Goal: Transaction & Acquisition: Purchase product/service

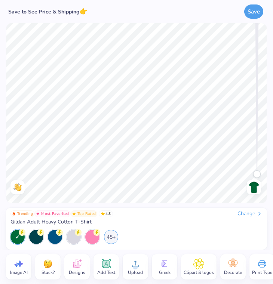
click at [138, 266] on icon at bounding box center [135, 263] width 11 height 11
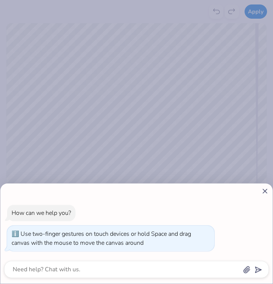
click at [265, 192] on line at bounding box center [264, 191] width 4 height 4
type textarea "x"
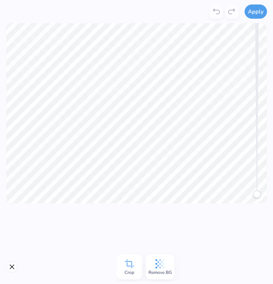
click at [161, 264] on icon at bounding box center [159, 263] width 11 height 11
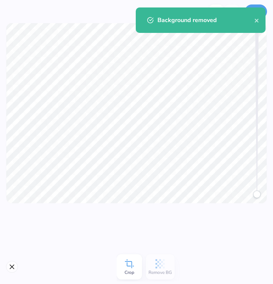
click at [255, 7] on div "Background removed" at bounding box center [201, 19] width 130 height 25
click at [253, 6] on button "Apply" at bounding box center [255, 10] width 22 height 14
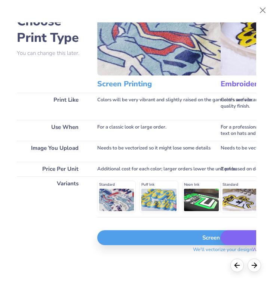
scroll to position [30, 0]
click at [134, 69] on img at bounding box center [222, 37] width 251 height 77
click at [113, 203] on div "Standard Puff Ink Neon Ink Metallic & Glitter Ink Glow in the Dark Ink Water ba…" at bounding box center [222, 196] width 251 height 32
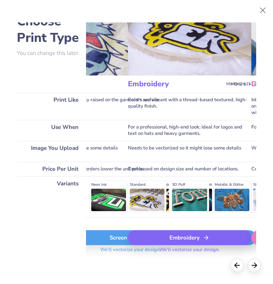
scroll to position [32, 84]
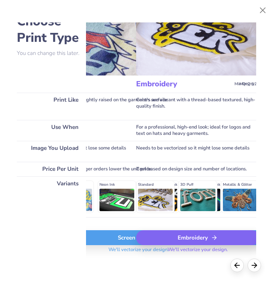
click at [107, 245] on div "Screen Print" at bounding box center [138, 237] width 251 height 15
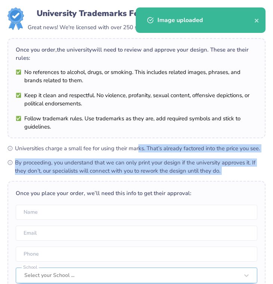
click at [138, 145] on form "University Trademarks Found Great news! We're licensed with over 250 schools. 🥳…" at bounding box center [136, 238] width 258 height 462
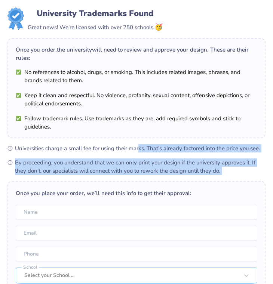
scroll to position [0, 0]
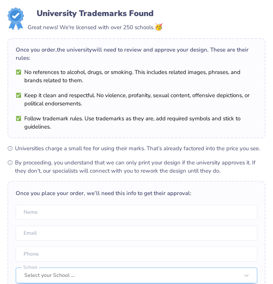
click at [216, 80] on li "No references to alcohol, drugs, or smoking. This includes related images, phra…" at bounding box center [136, 76] width 241 height 16
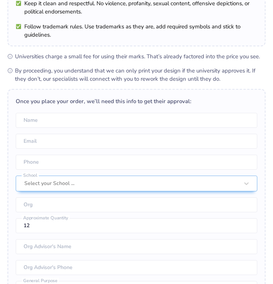
scroll to position [103, 0]
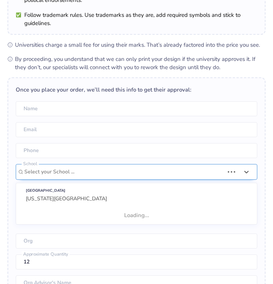
click at [63, 174] on div "Select your School ..." at bounding box center [123, 172] width 199 height 8
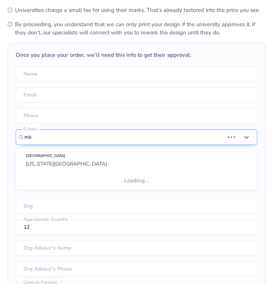
scroll to position [44, 0]
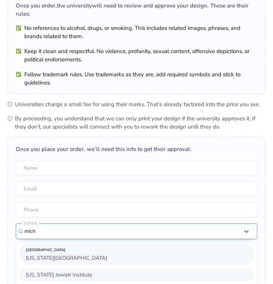
click at [57, 255] on span "[US_STATE][GEOGRAPHIC_DATA]" at bounding box center [66, 257] width 81 height 7
type input "mich"
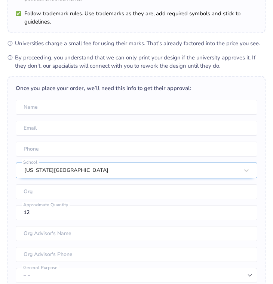
scroll to position [108, 0]
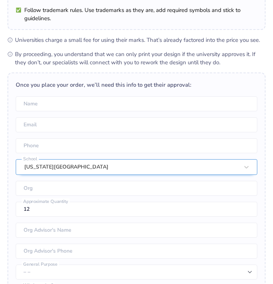
click at [54, 200] on div "Once you place your order, we’ll need this info to get their approval: Name Ema…" at bounding box center [136, 190] width 258 height 236
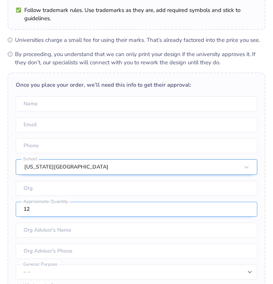
click at [34, 208] on input "12" at bounding box center [136, 209] width 241 height 15
type input "1"
type input "40"
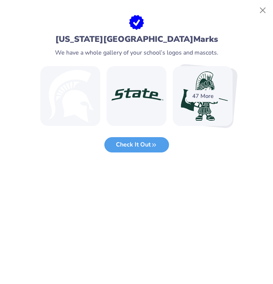
click at [200, 100] on div "47 More" at bounding box center [202, 96] width 32 height 12
click at [199, 97] on div "47 More" at bounding box center [202, 96] width 32 height 12
click at [262, 11] on button "Close" at bounding box center [262, 10] width 14 height 14
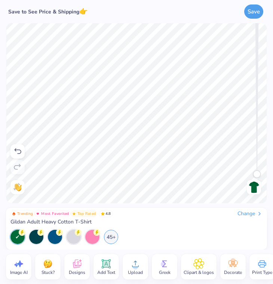
drag, startPoint x: 256, startPoint y: 175, endPoint x: 256, endPoint y: 191, distance: 16.4
click at [256, 191] on div "Back" at bounding box center [253, 113] width 17 height 162
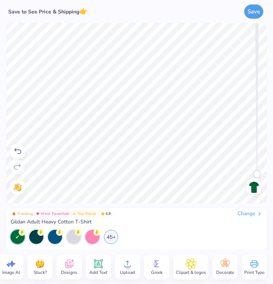
scroll to position [0, 9]
click at [248, 14] on button "Save" at bounding box center [253, 10] width 19 height 14
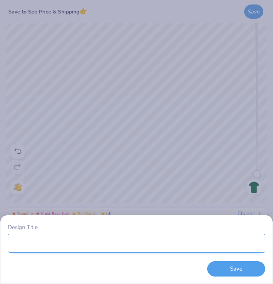
click at [126, 248] on input "Design Title" at bounding box center [136, 243] width 257 height 19
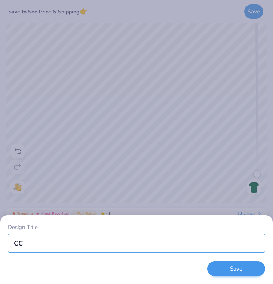
type input "CC"
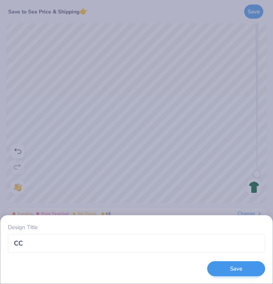
click at [255, 273] on button "Save" at bounding box center [236, 268] width 58 height 15
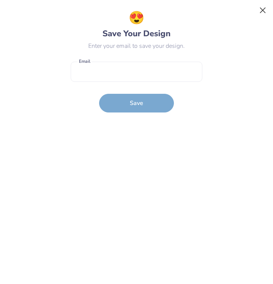
click at [258, 11] on button "Close" at bounding box center [262, 10] width 14 height 14
